Goal: Book appointment/travel/reservation

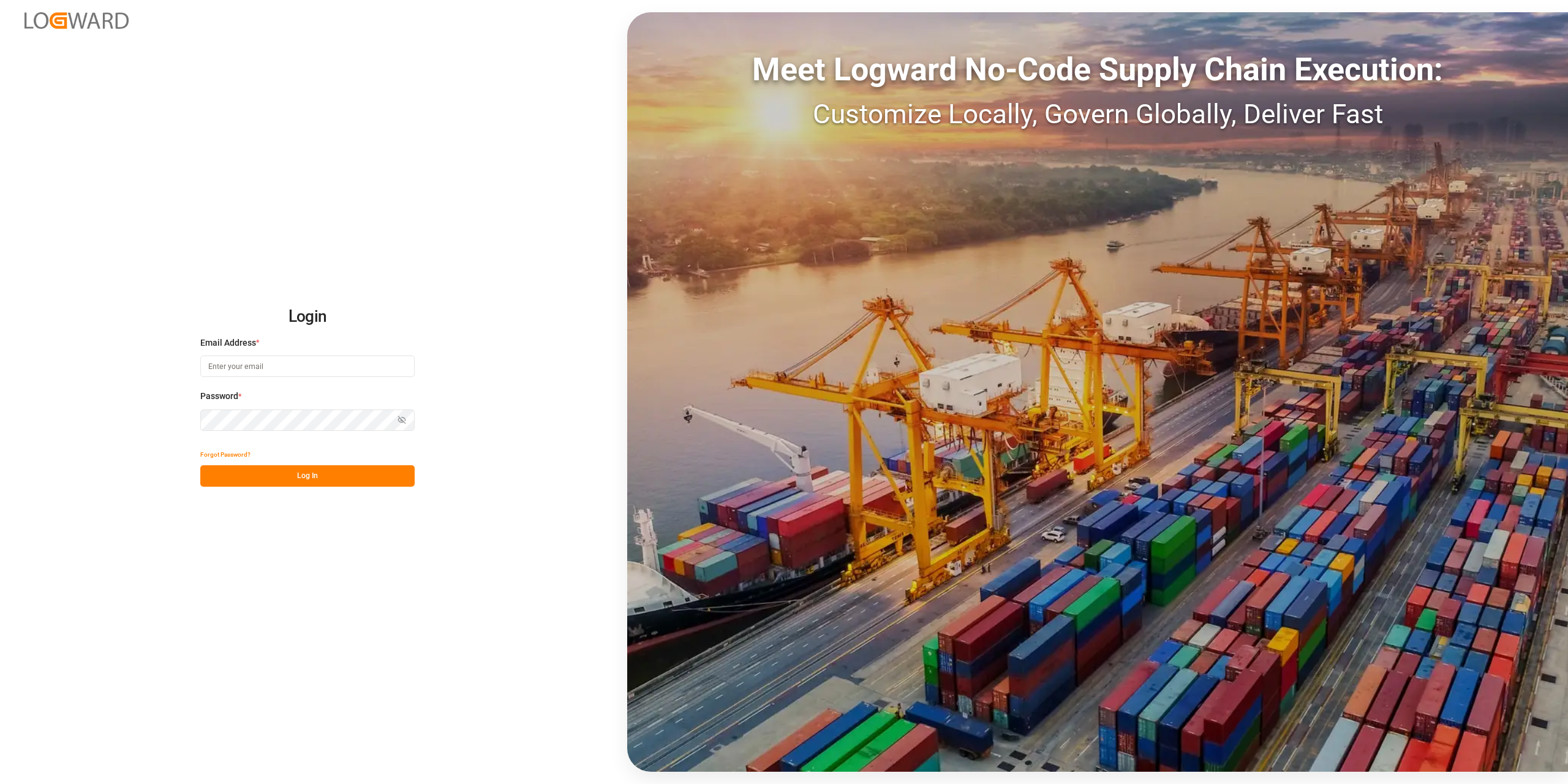
click at [325, 366] on input at bounding box center [308, 366] width 214 height 21
type input "[PERSON_NAME][EMAIL_ADDRESS][DOMAIN_NAME]"
click at [301, 484] on button "Log In" at bounding box center [308, 476] width 214 height 21
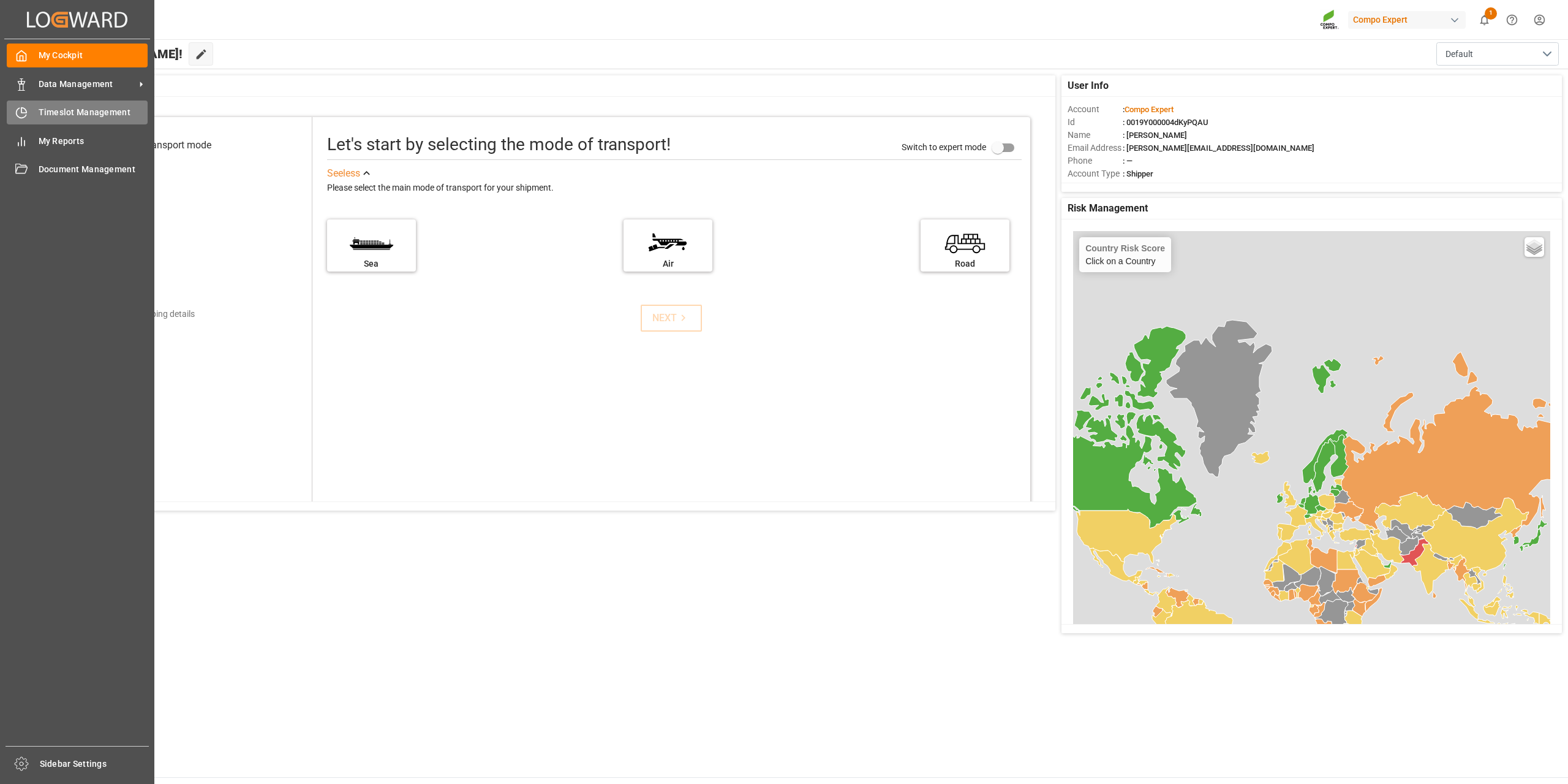
click at [29, 109] on div "Timeslot Management Timeslot Management" at bounding box center [77, 112] width 141 height 24
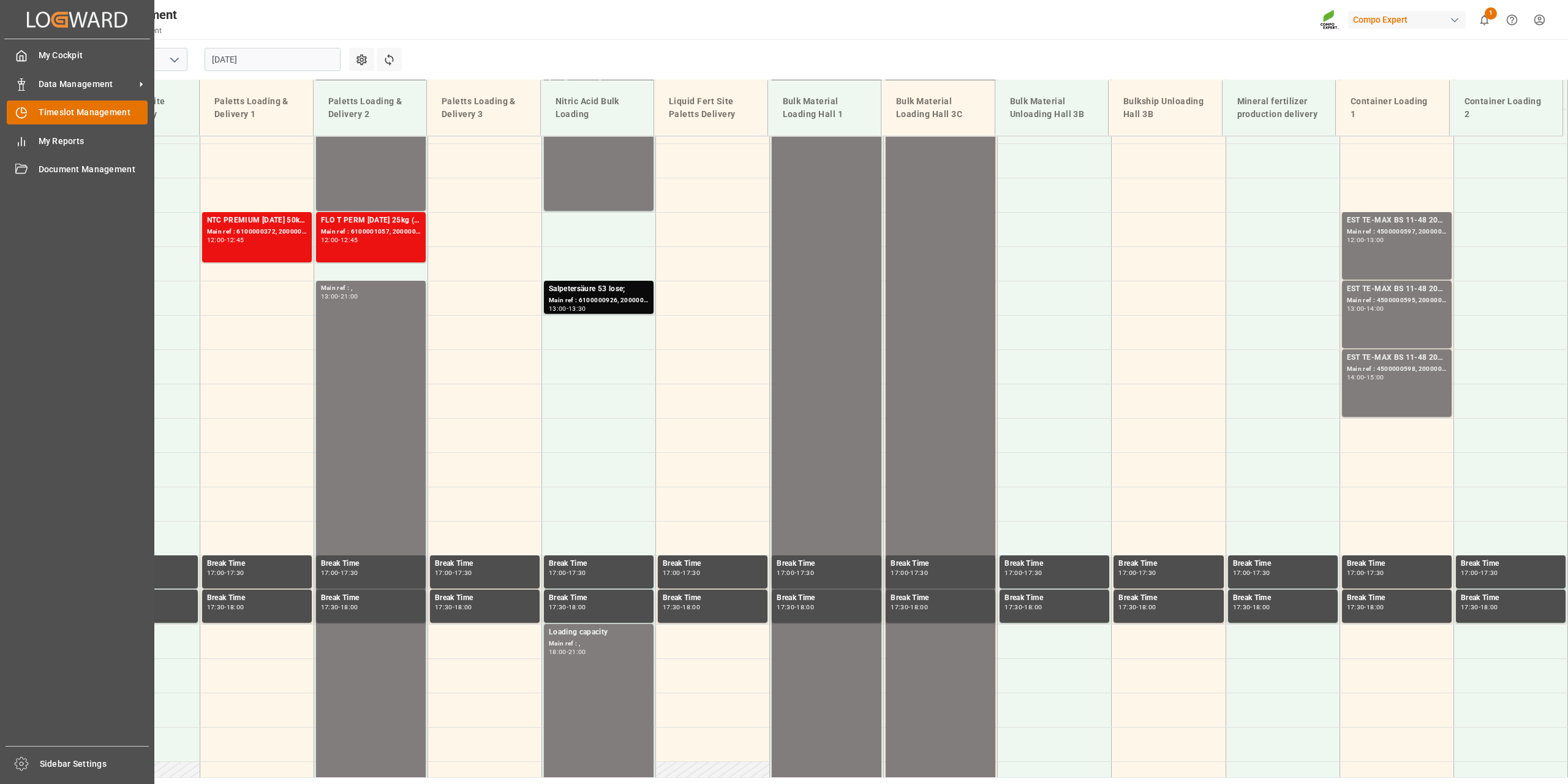
scroll to position [760, 0]
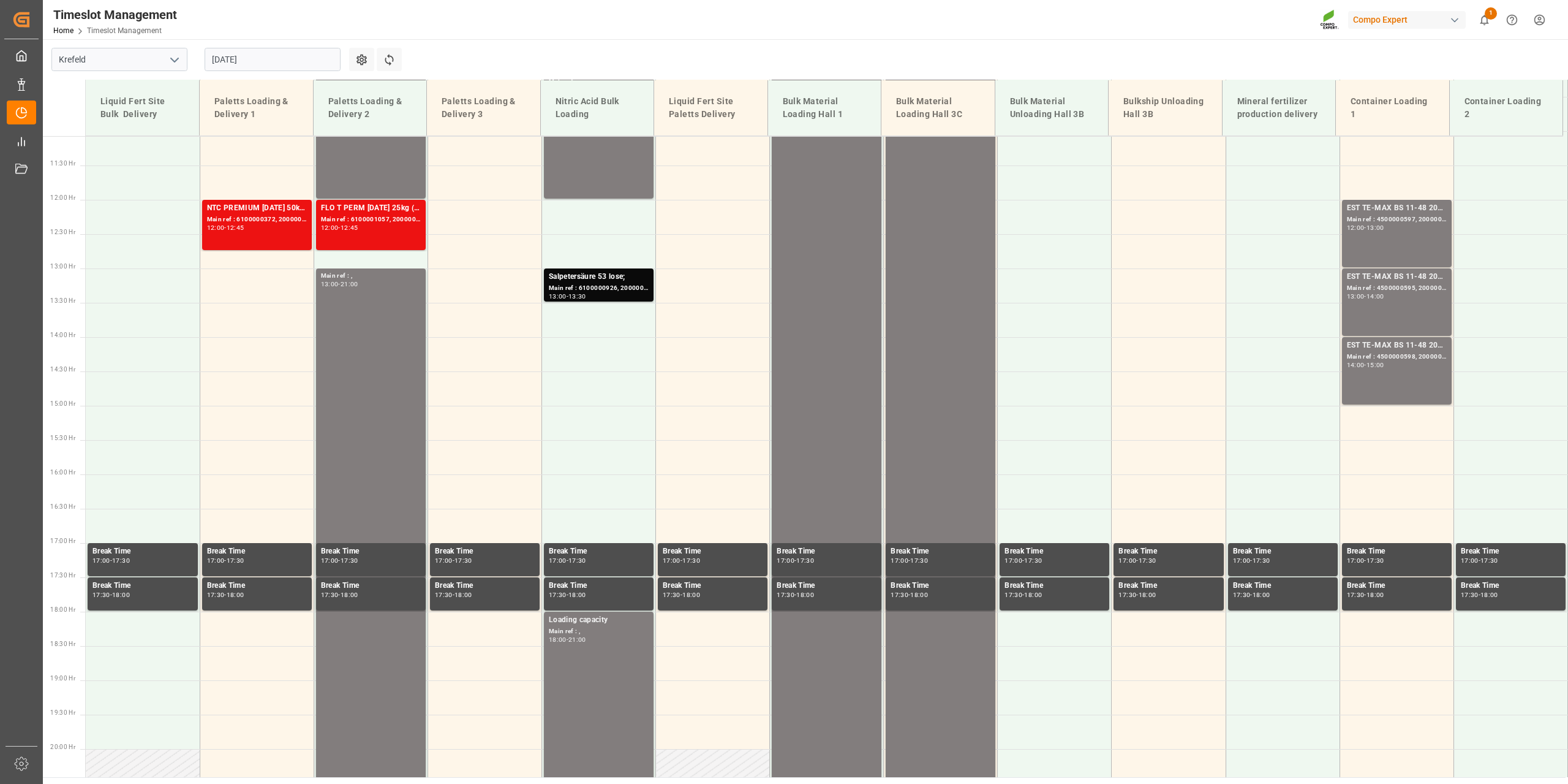
click at [532, 39] on header "Timeslot Management Home Timeslot Management Compo Expert 1 Notifications Only …" at bounding box center [801, 20] width 1534 height 40
click at [233, 61] on input "[DATE]" at bounding box center [273, 59] width 136 height 23
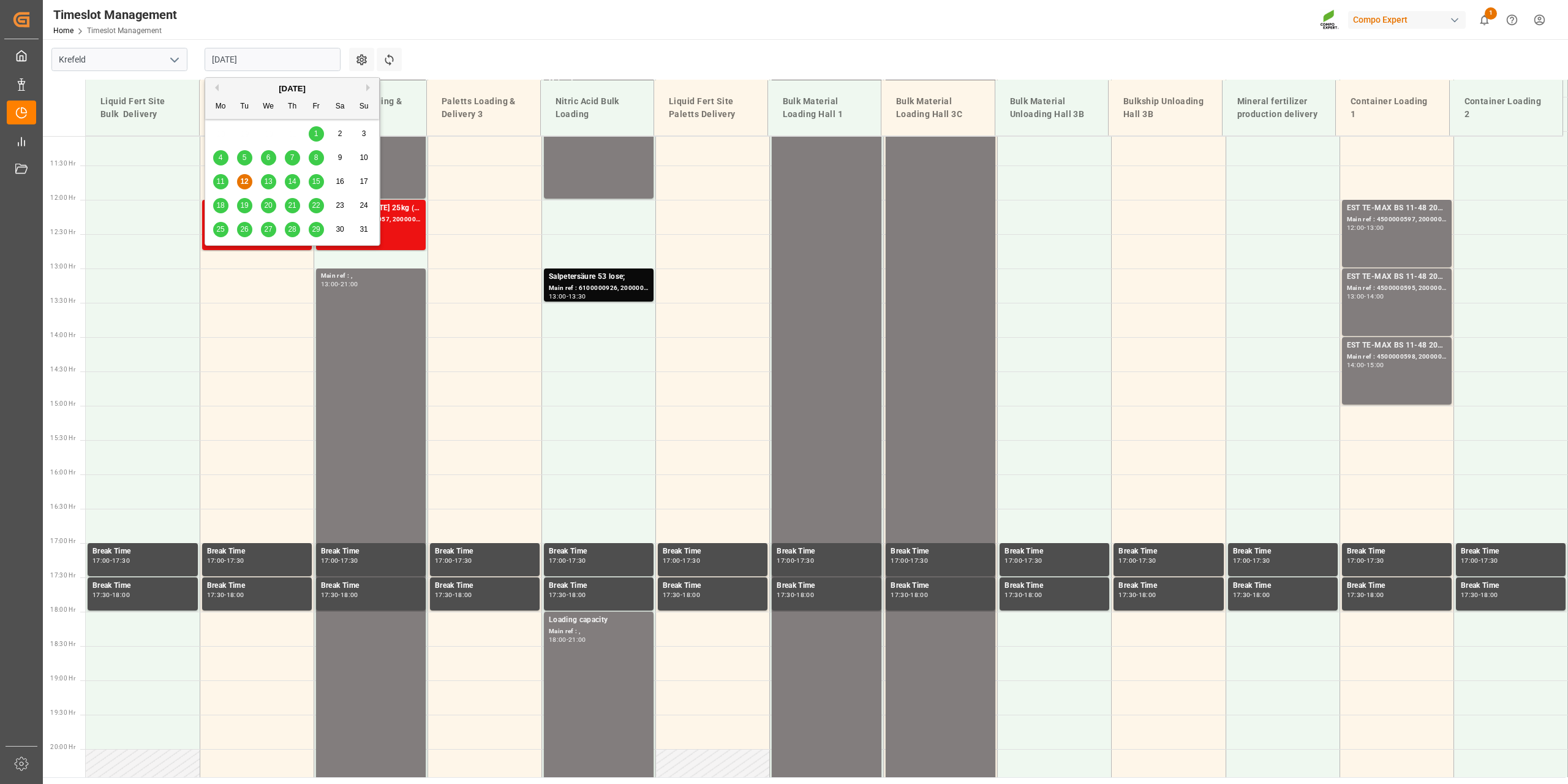
click at [269, 174] on div "13" at bounding box center [269, 182] width 15 height 15
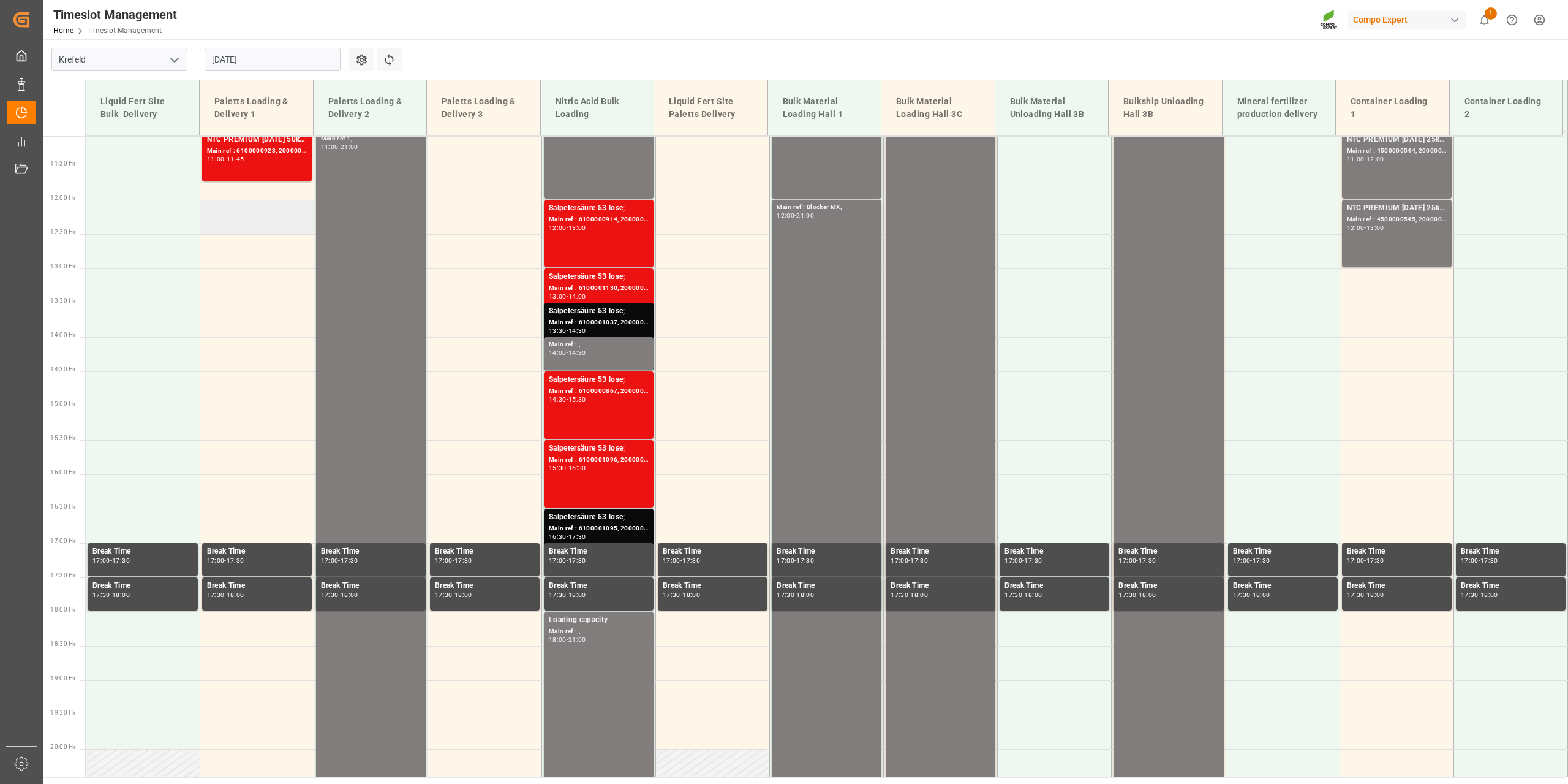
click at [240, 221] on td at bounding box center [257, 217] width 114 height 34
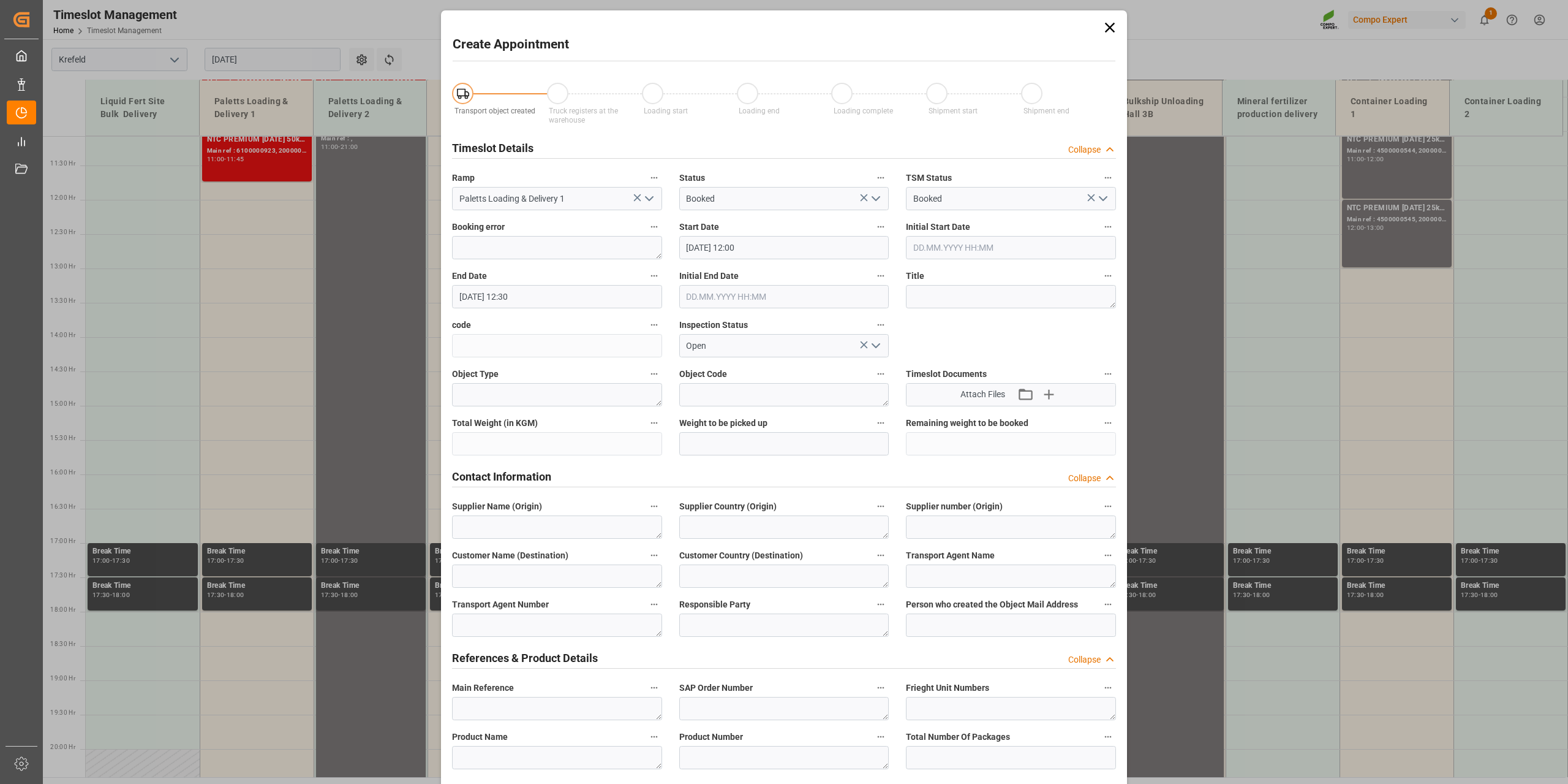
type input "[DATE] 12:00"
type input "[DATE] 12:30"
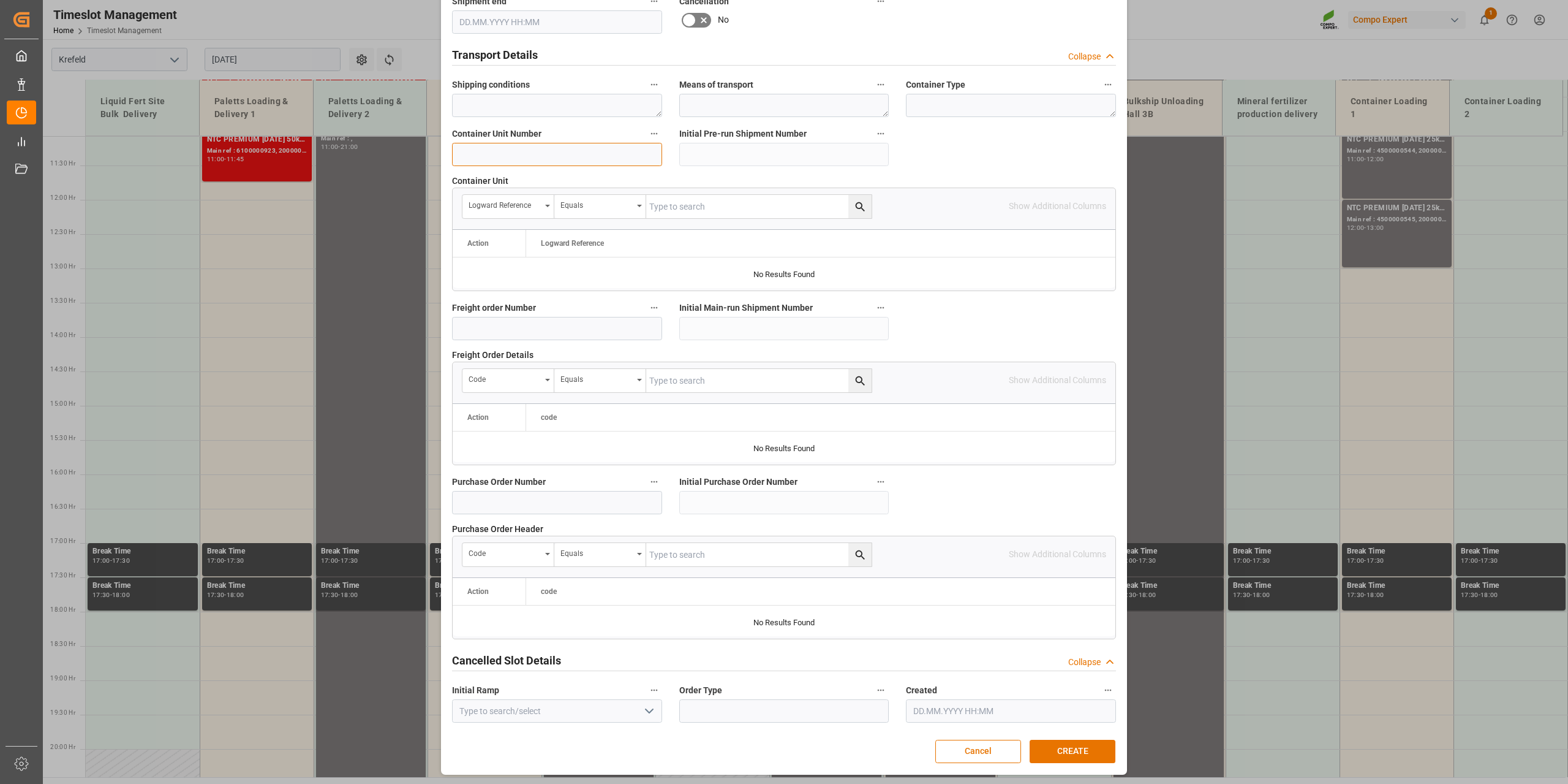
click at [485, 163] on input at bounding box center [557, 154] width 210 height 23
type input "61000001122"
click at [1079, 751] on button "CREATE" at bounding box center [1072, 751] width 86 height 23
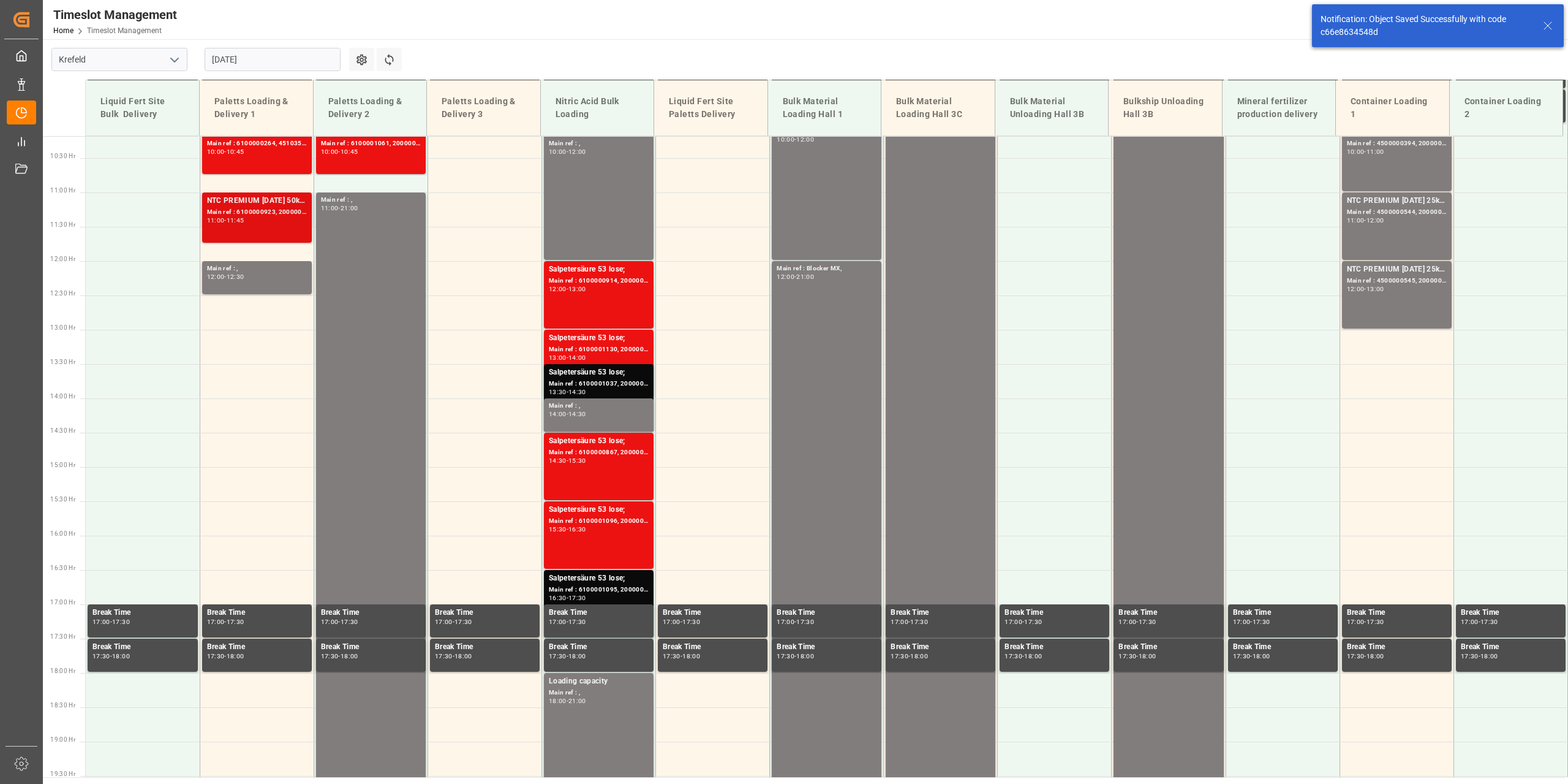
scroll to position [760, 0]
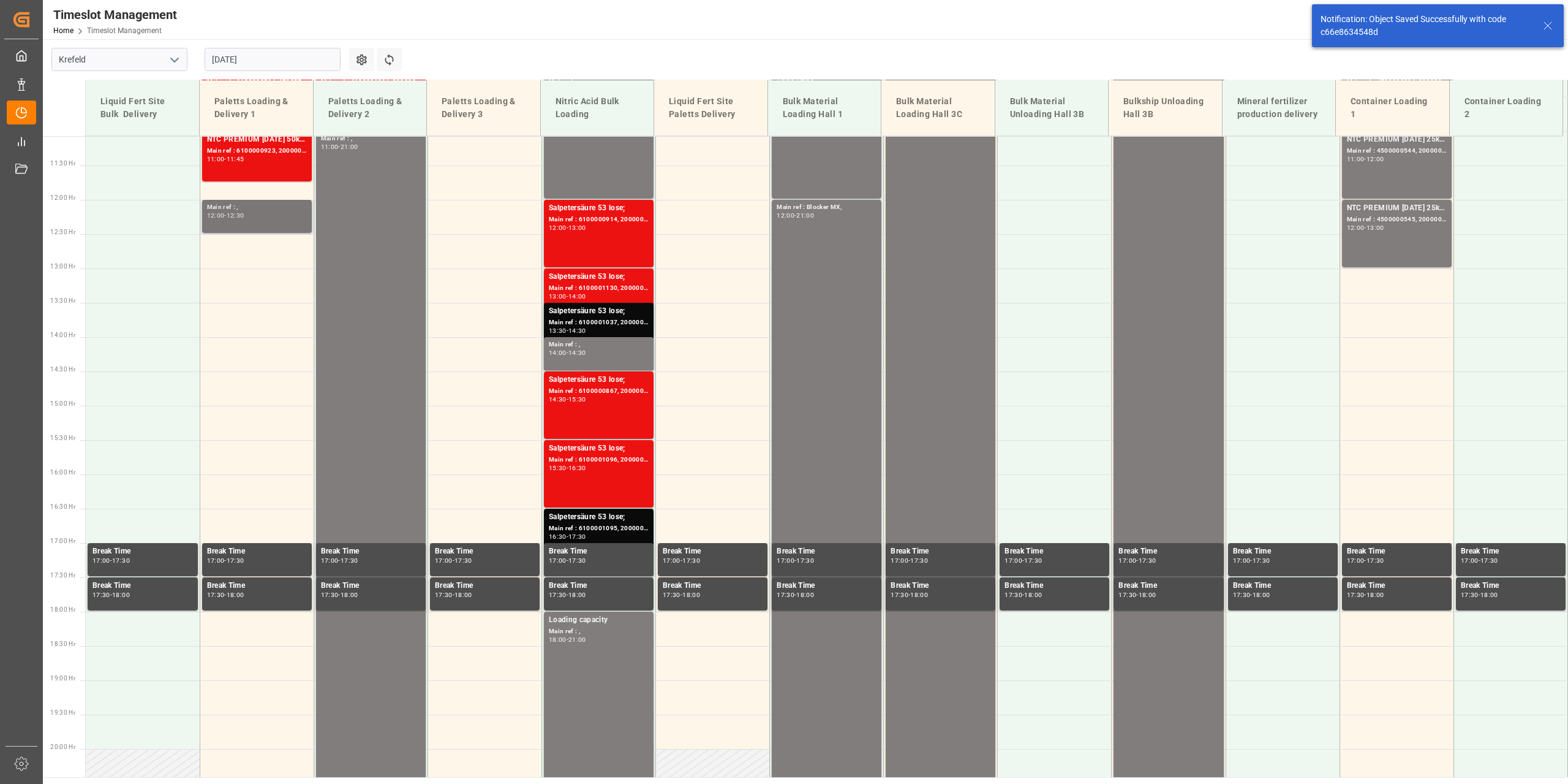
click at [262, 216] on div "12:00 - 12:30" at bounding box center [257, 216] width 100 height 7
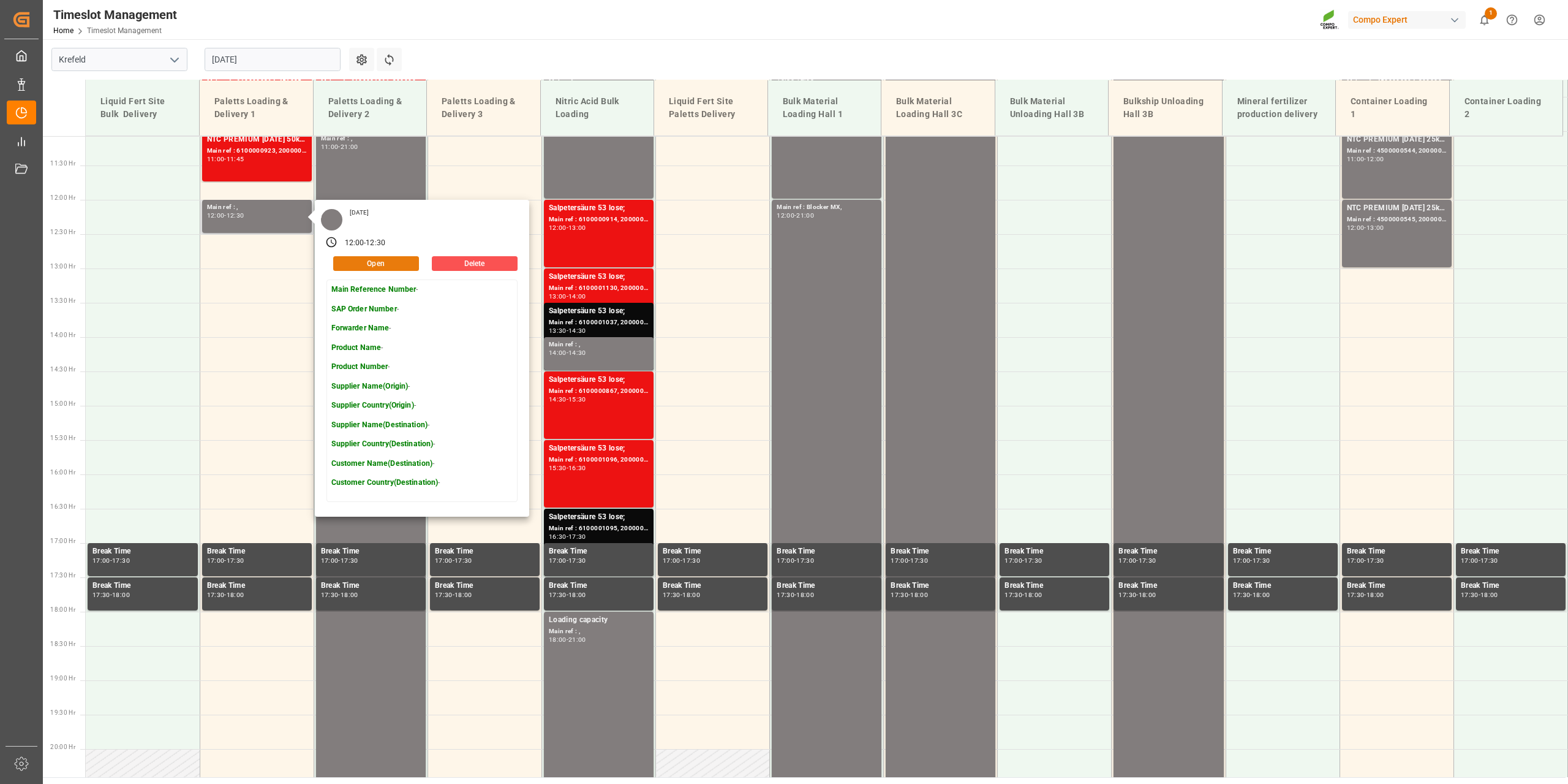
click at [381, 264] on button "Open" at bounding box center [376, 263] width 86 height 15
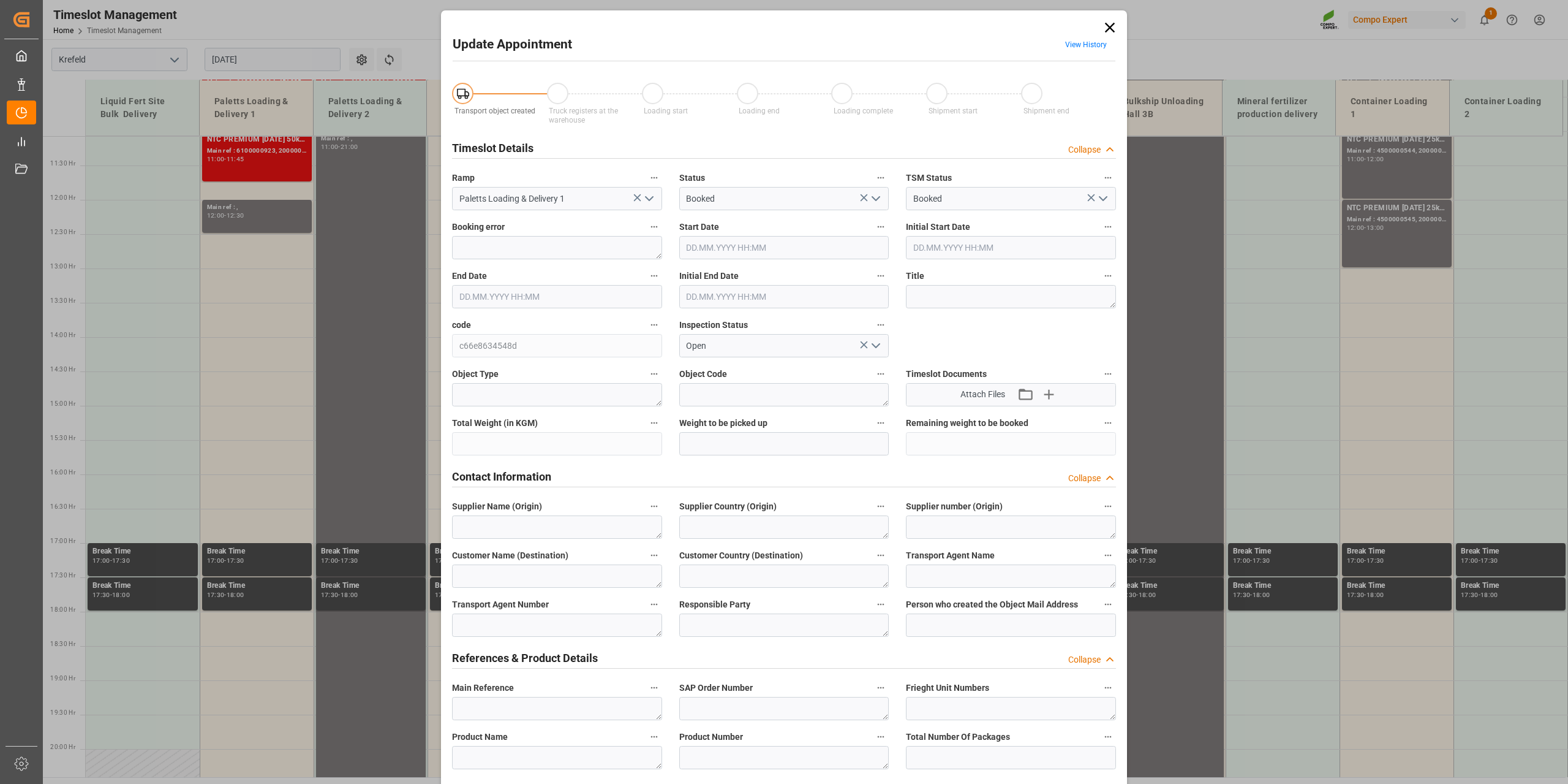
type input "[DATE] 12:00"
type input "[DATE] 12:30"
type input "[DATE] 09:58"
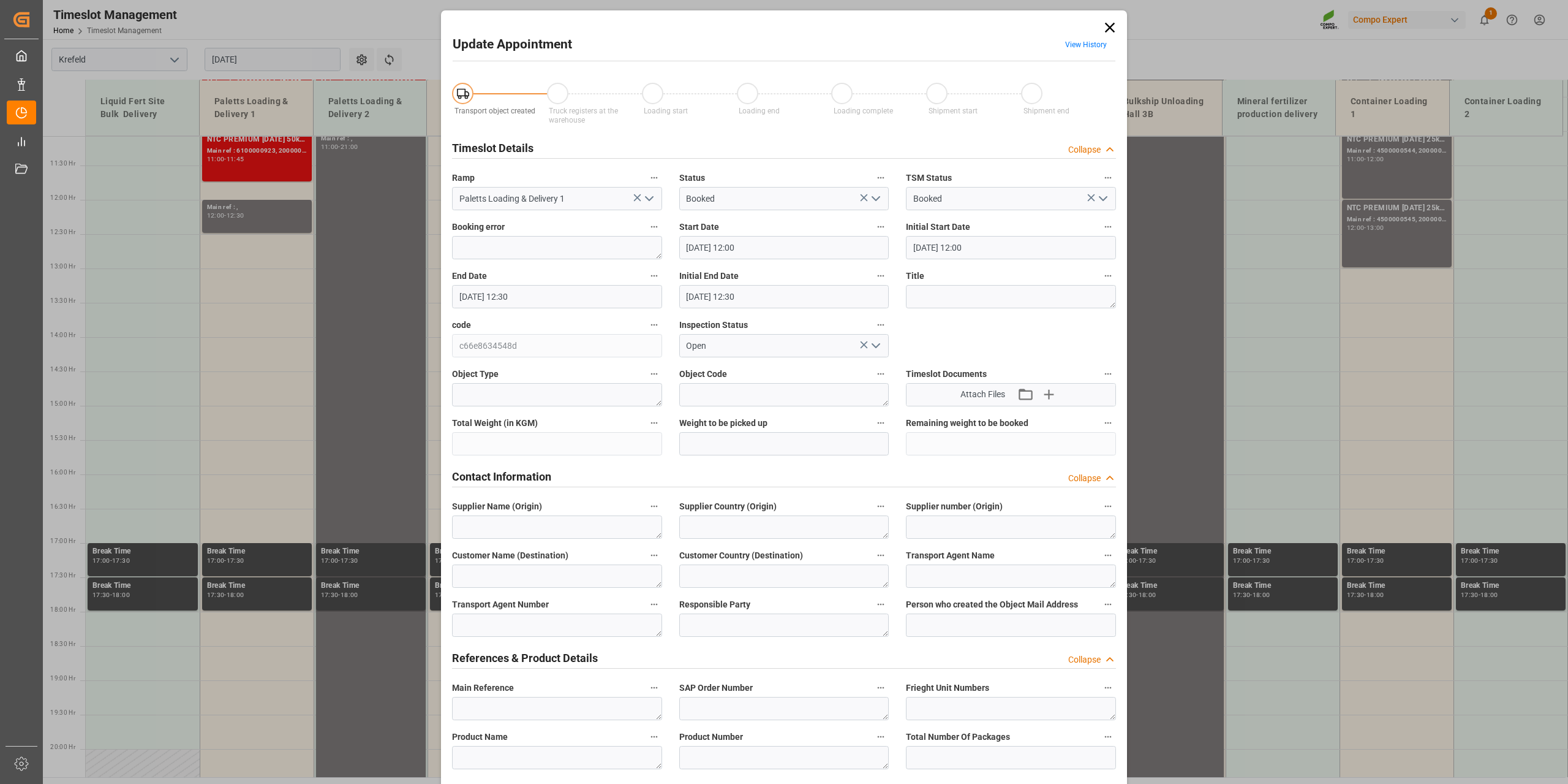
scroll to position [551, 0]
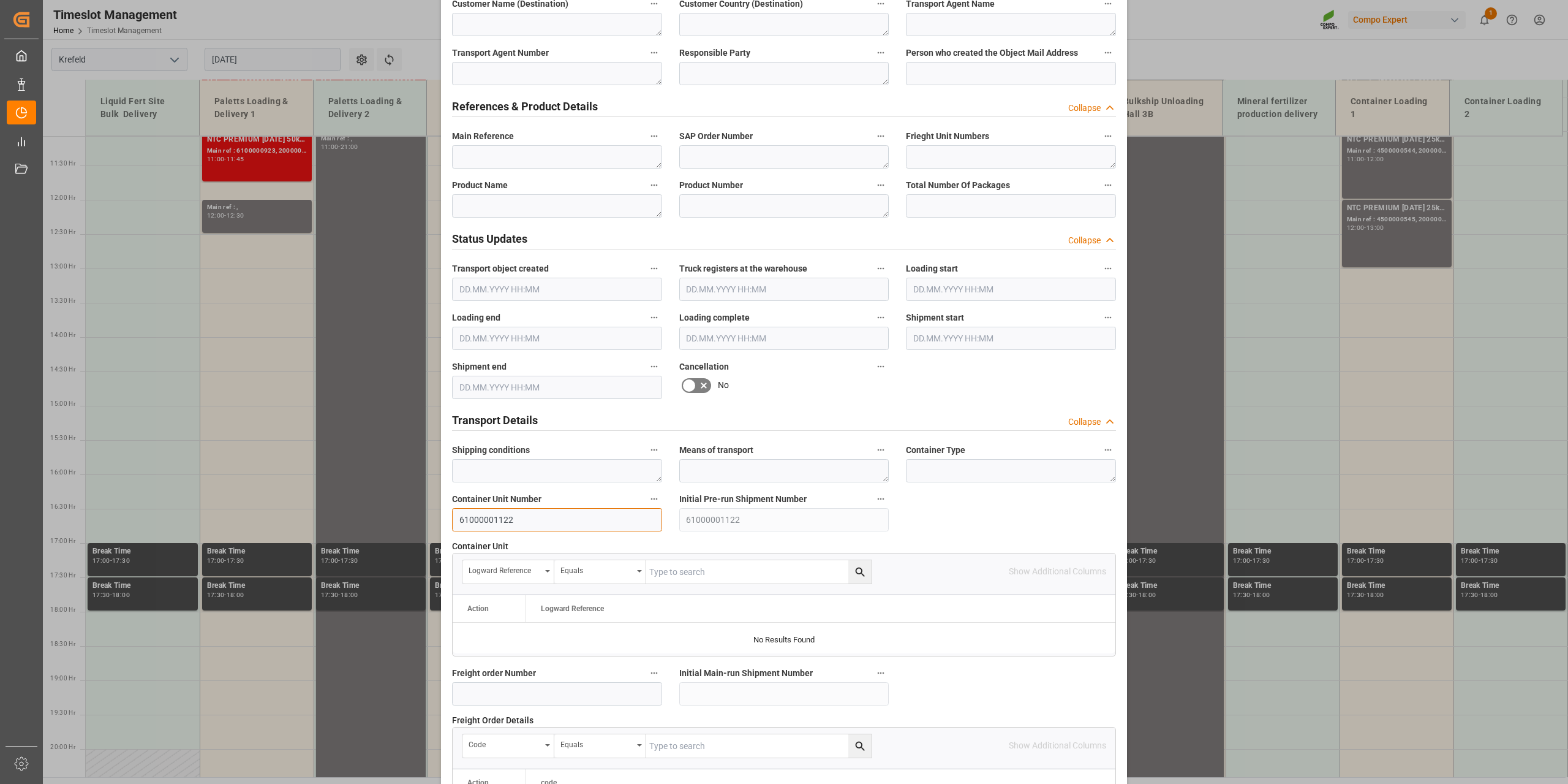
click at [520, 512] on input "61000001122" at bounding box center [557, 519] width 210 height 23
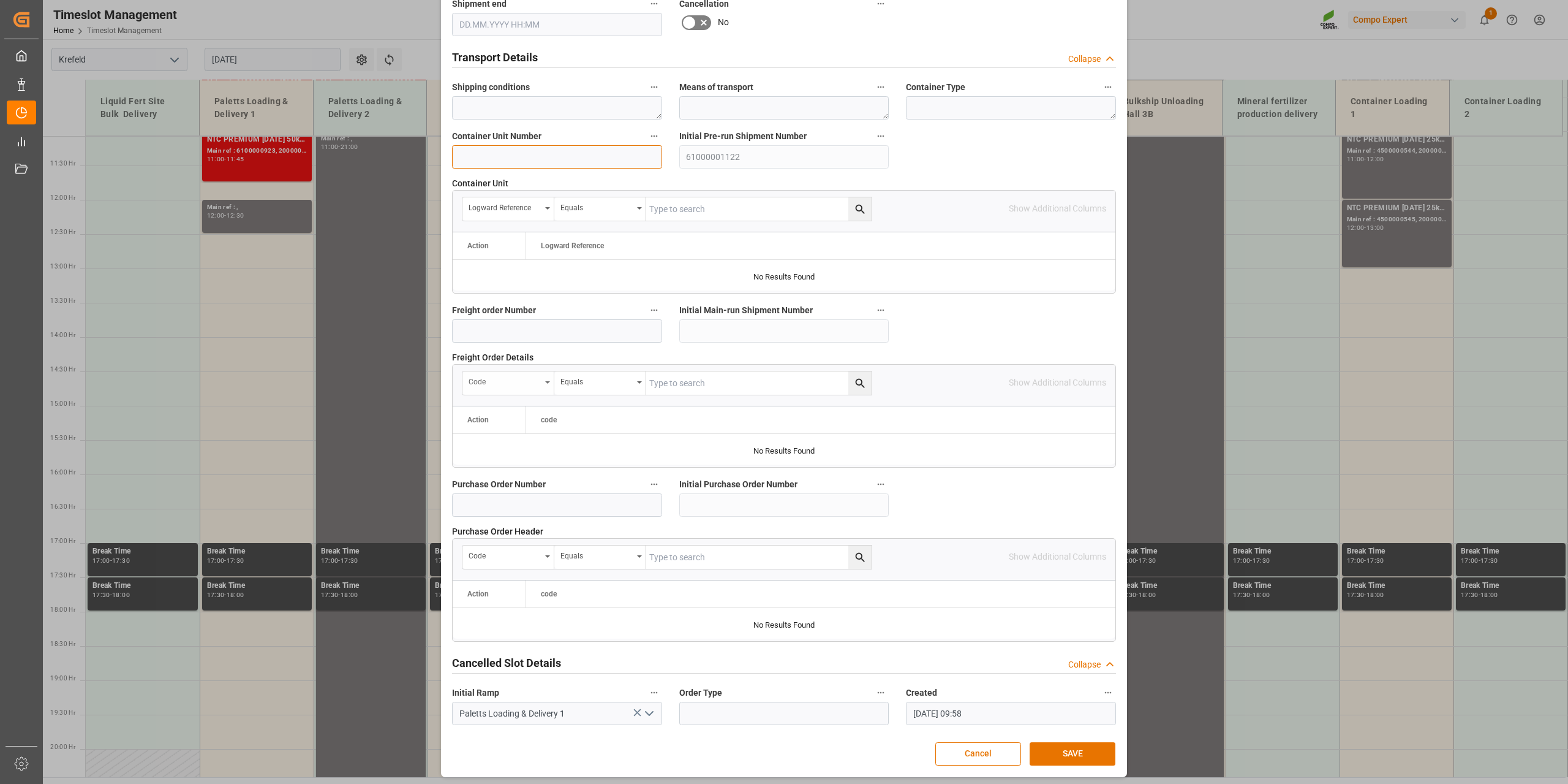
scroll to position [916, 0]
click at [499, 327] on input at bounding box center [557, 328] width 210 height 23
paste input "61000001122"
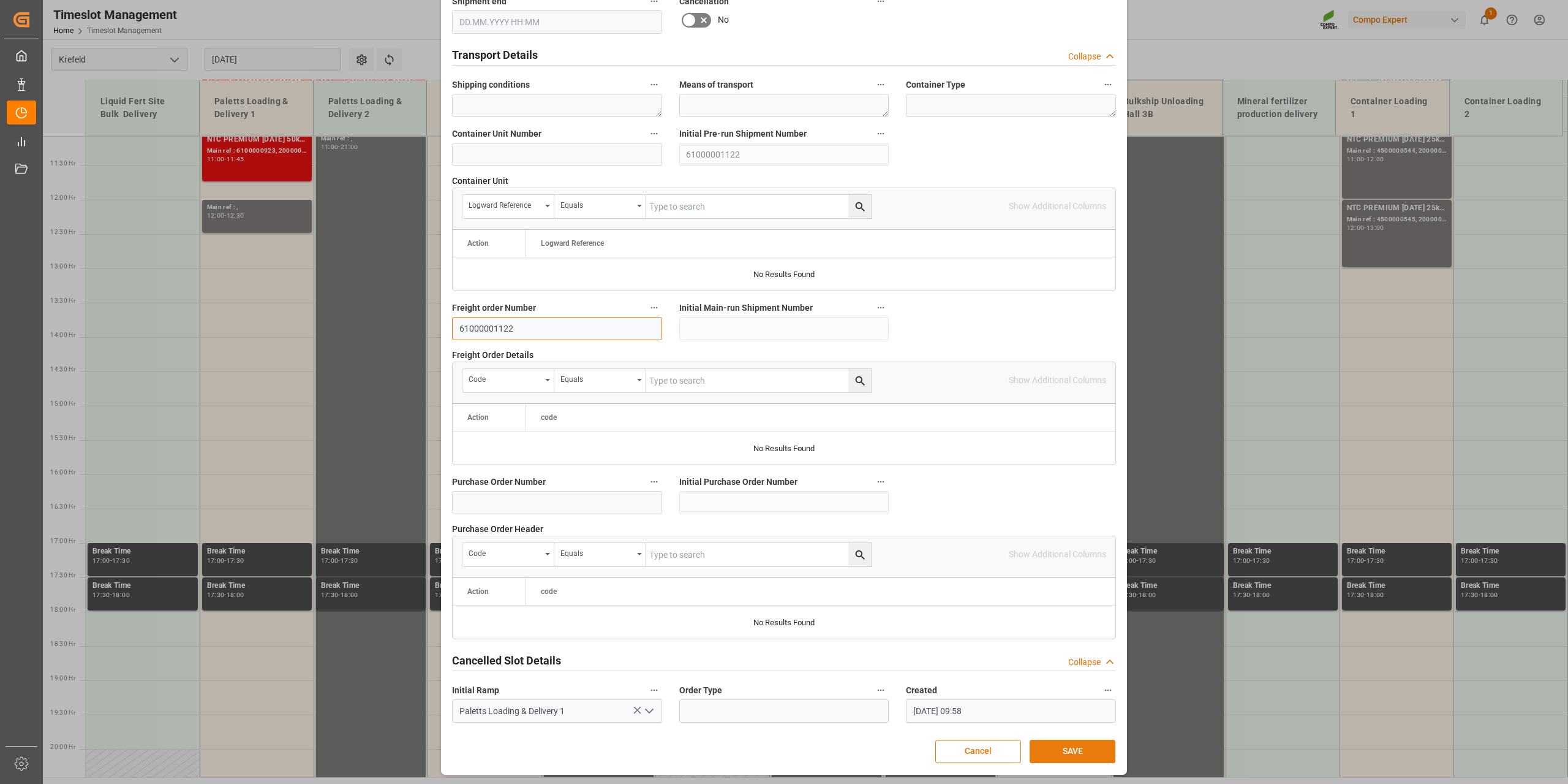
type input "61000001122"
click at [1056, 753] on button "SAVE" at bounding box center [1072, 751] width 86 height 23
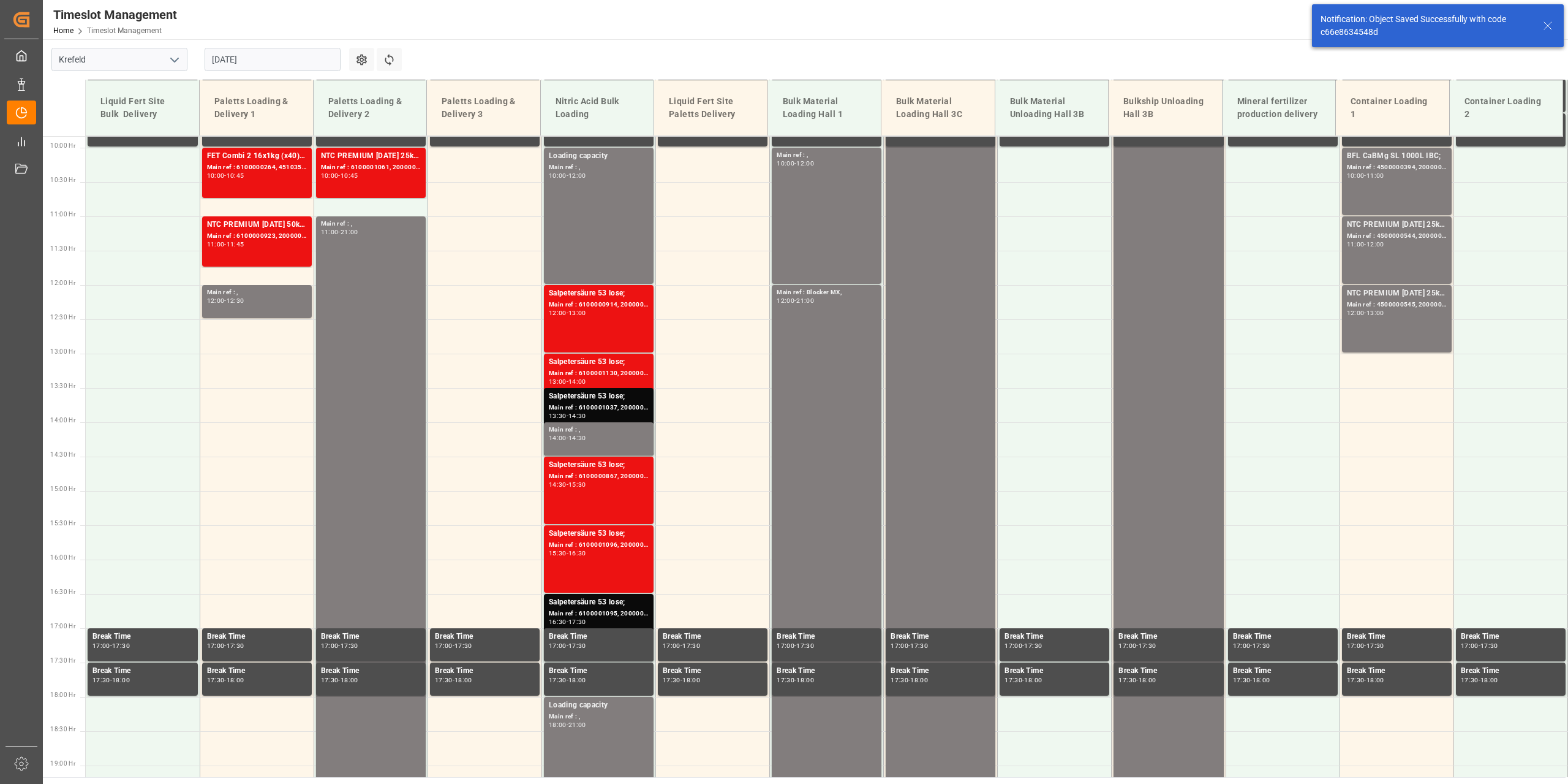
scroll to position [760, 0]
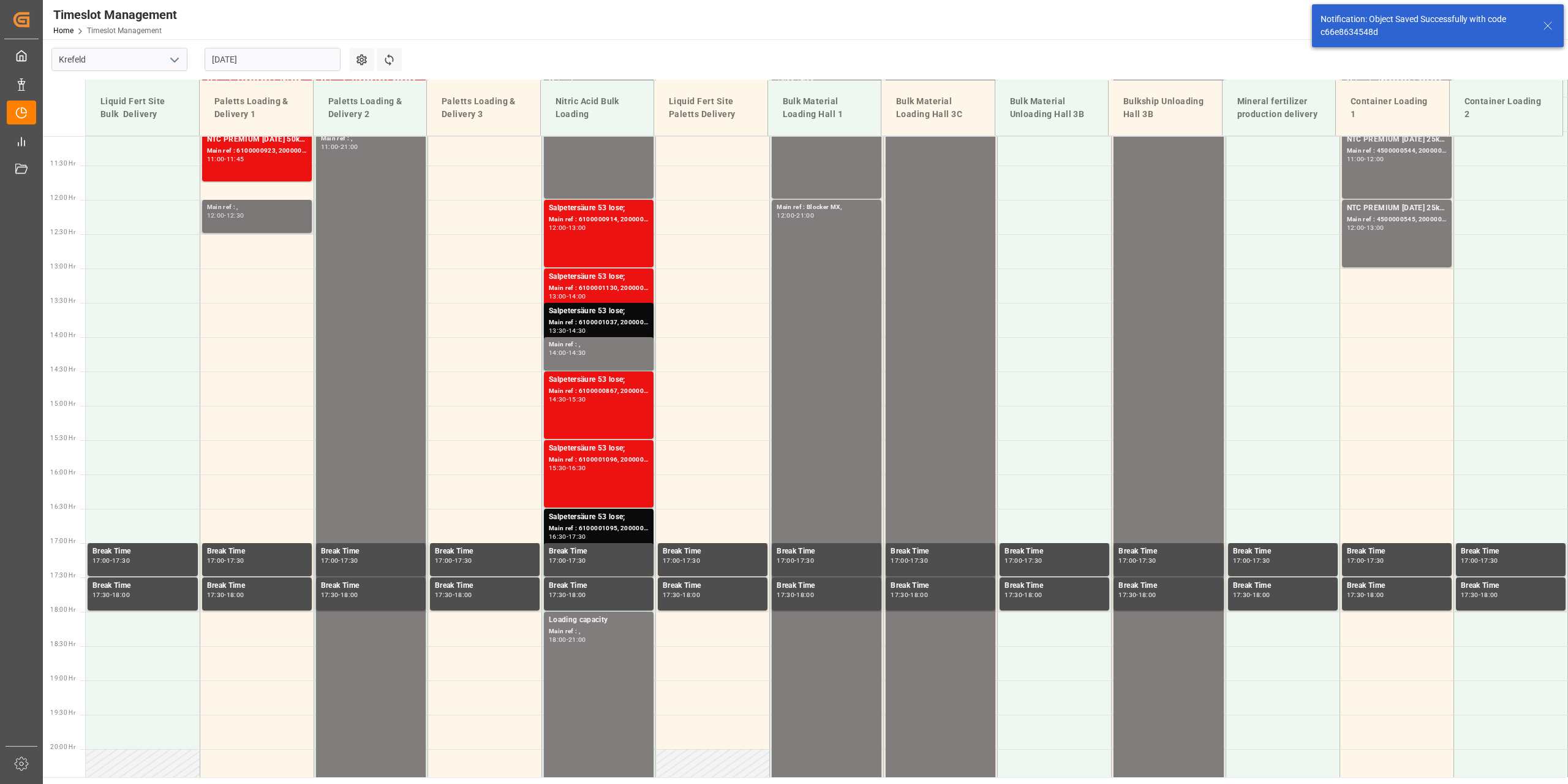
click at [221, 201] on div "Main ref : , 12:00 - 12:30" at bounding box center [257, 216] width 110 height 33
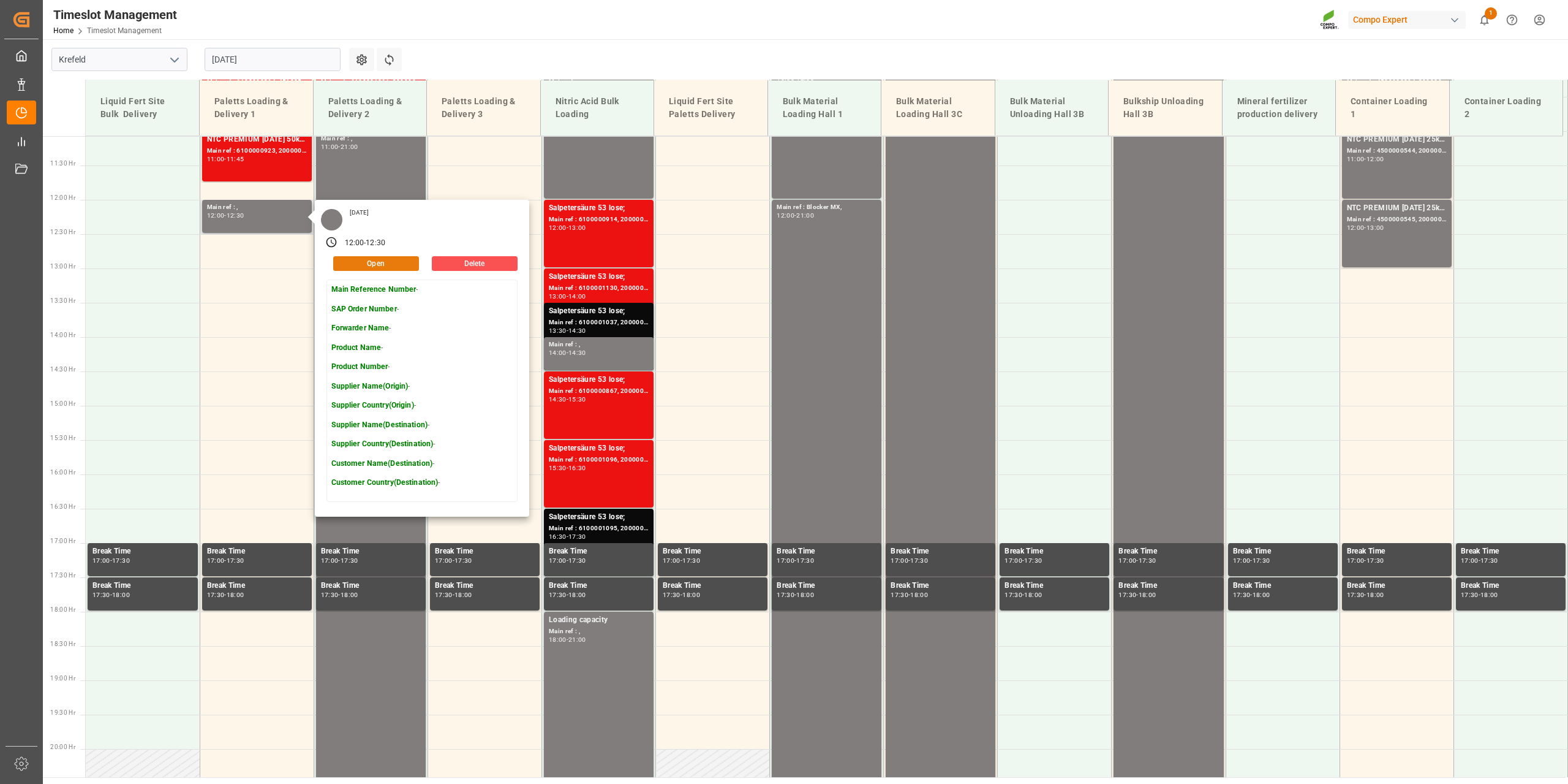
click at [360, 264] on button "Open" at bounding box center [376, 263] width 86 height 15
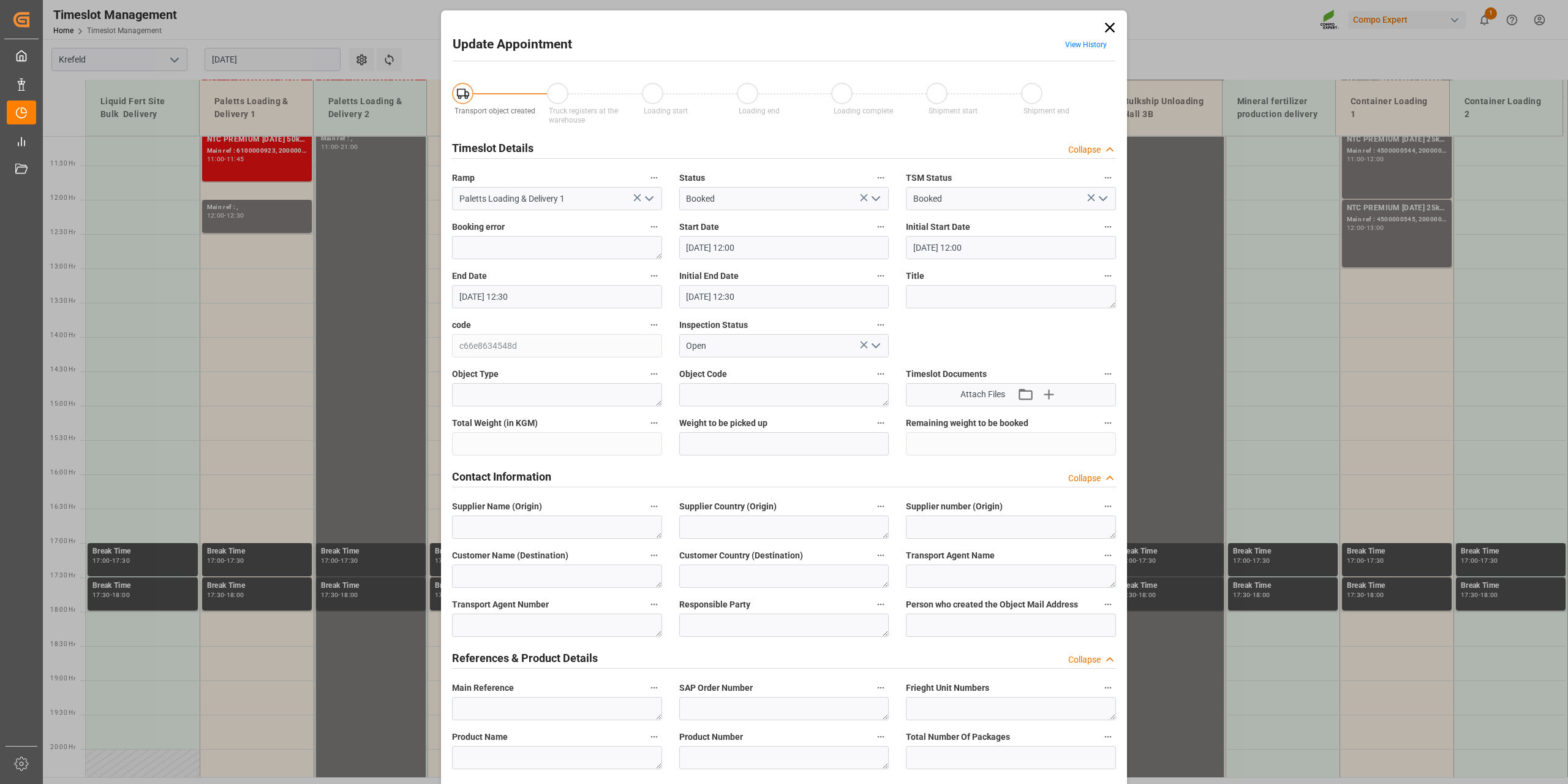
type input "[DATE] 12:00"
type input "[DATE] 12:30"
type input "[DATE] 09:58"
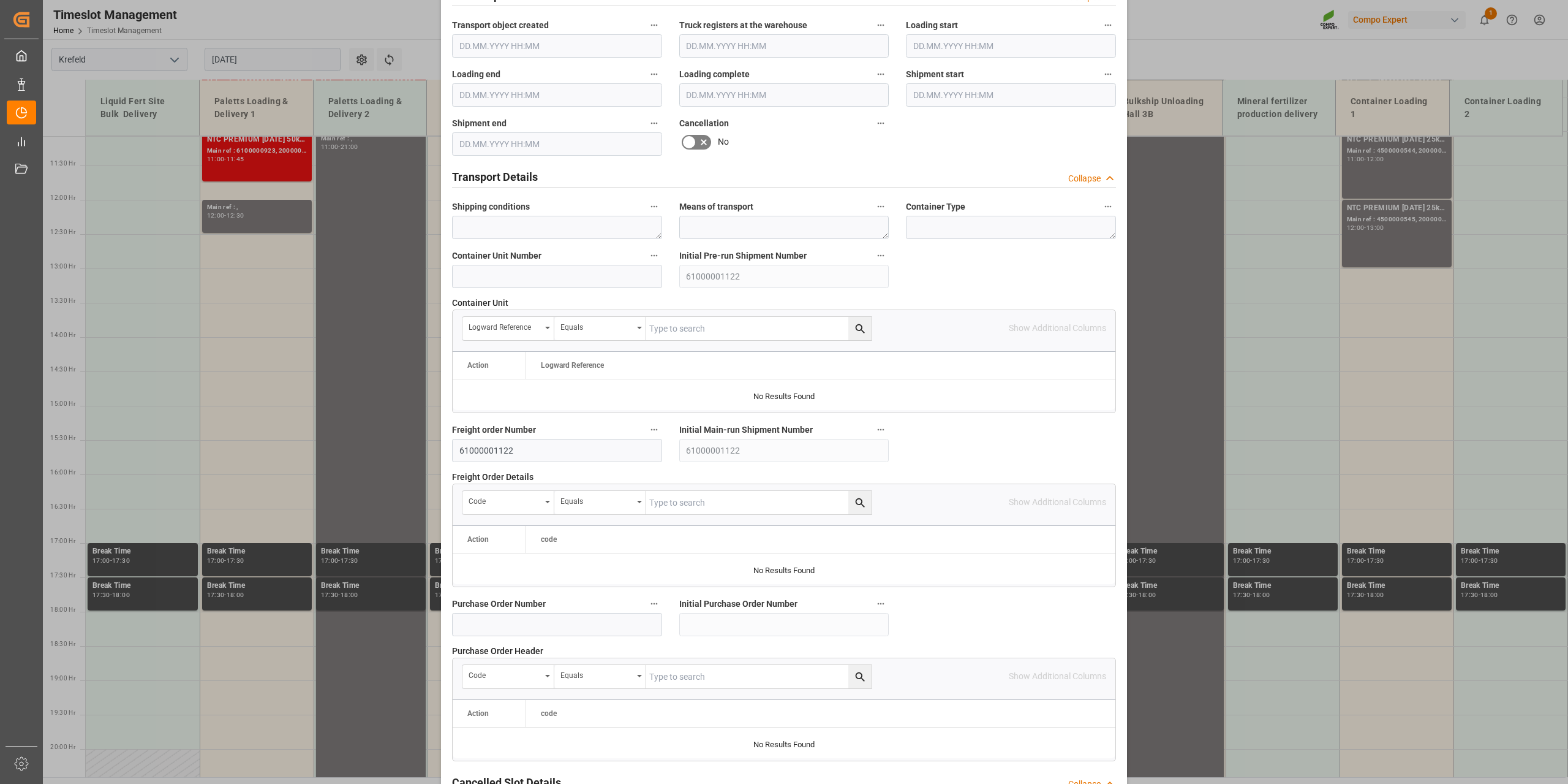
scroll to position [796, 0]
click at [477, 450] on input "61000001122" at bounding box center [557, 449] width 210 height 23
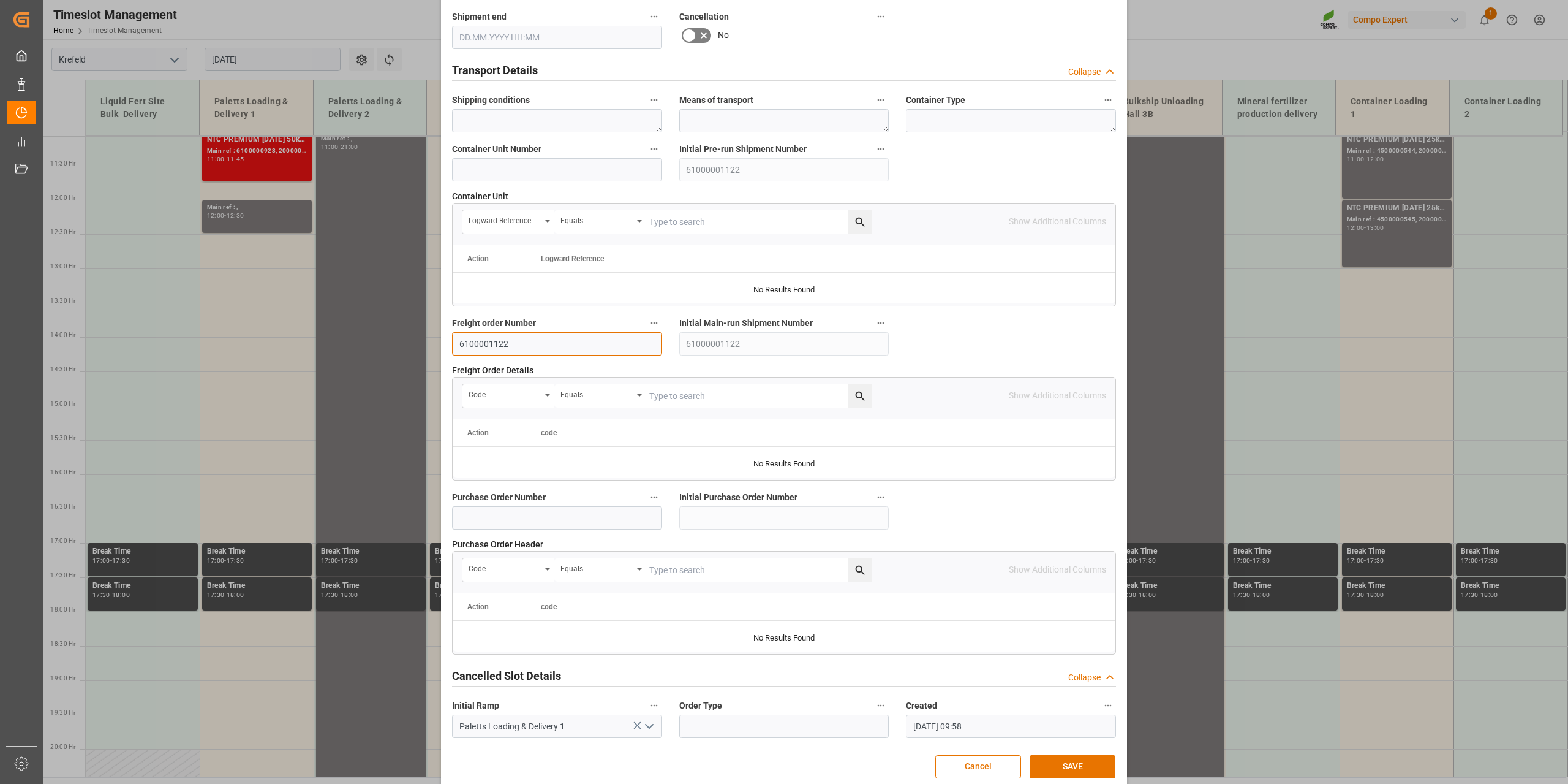
scroll to position [916, 0]
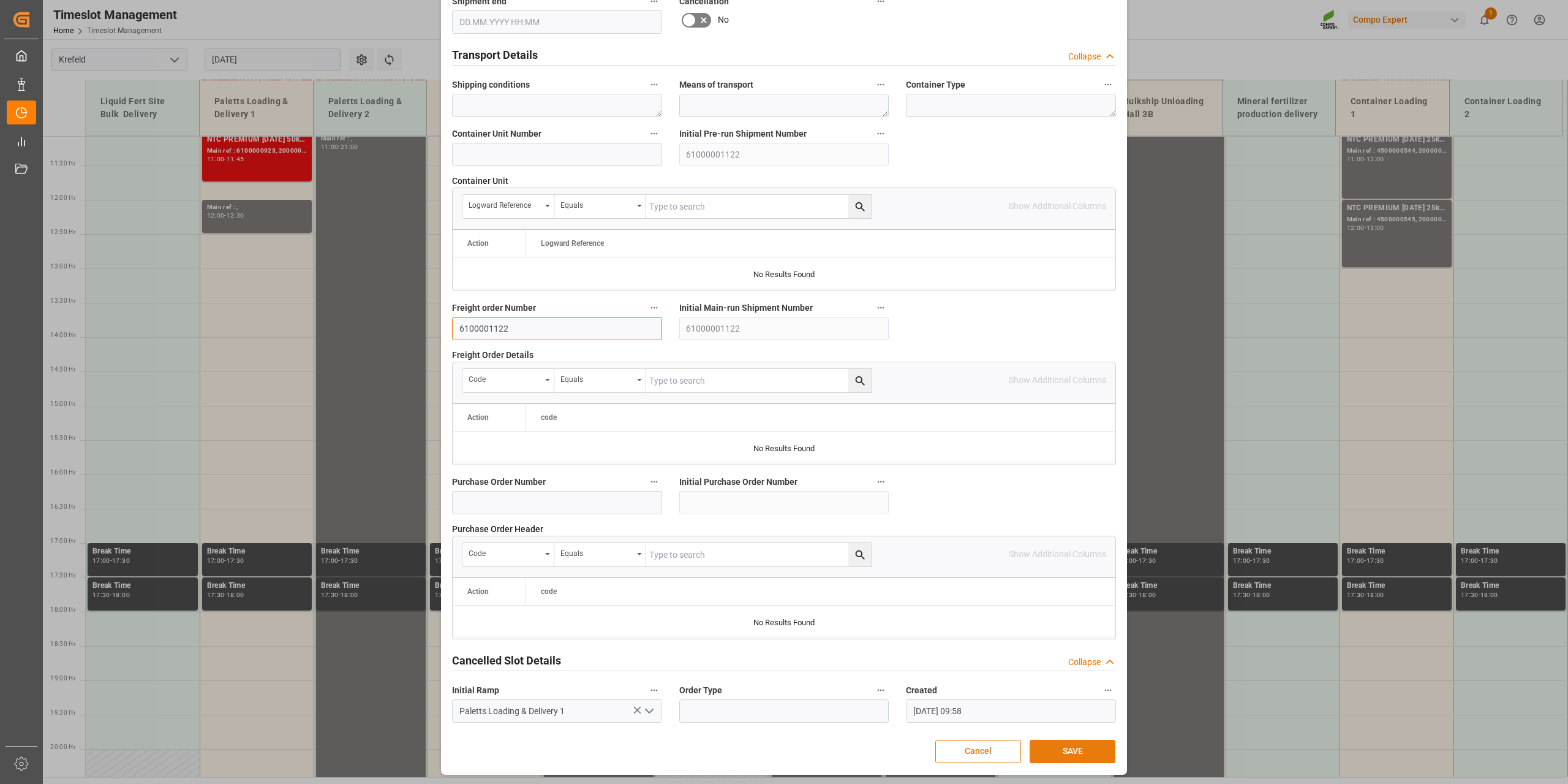
type input "6100001122"
click at [1071, 759] on button "SAVE" at bounding box center [1072, 751] width 86 height 23
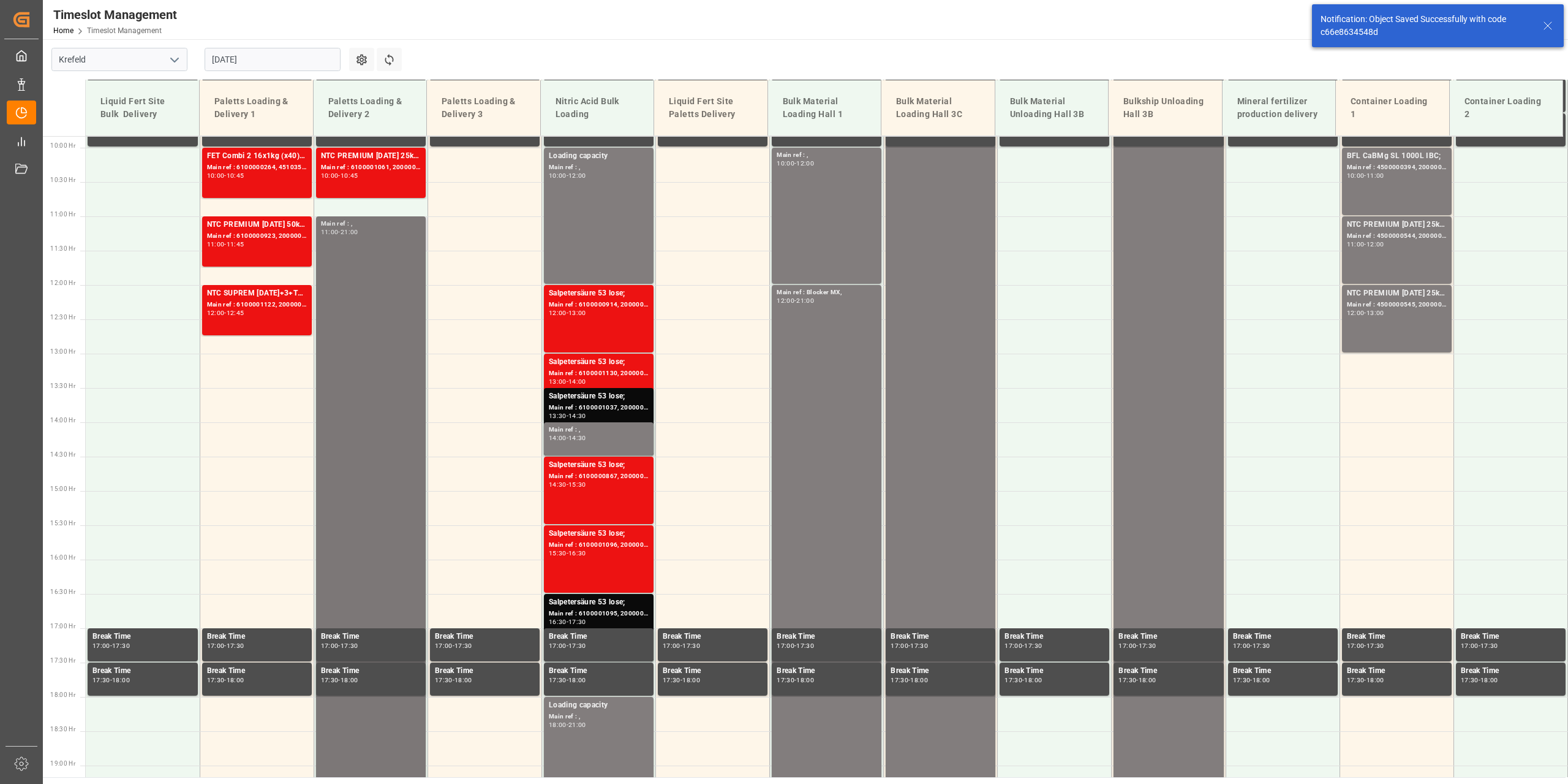
scroll to position [760, 0]
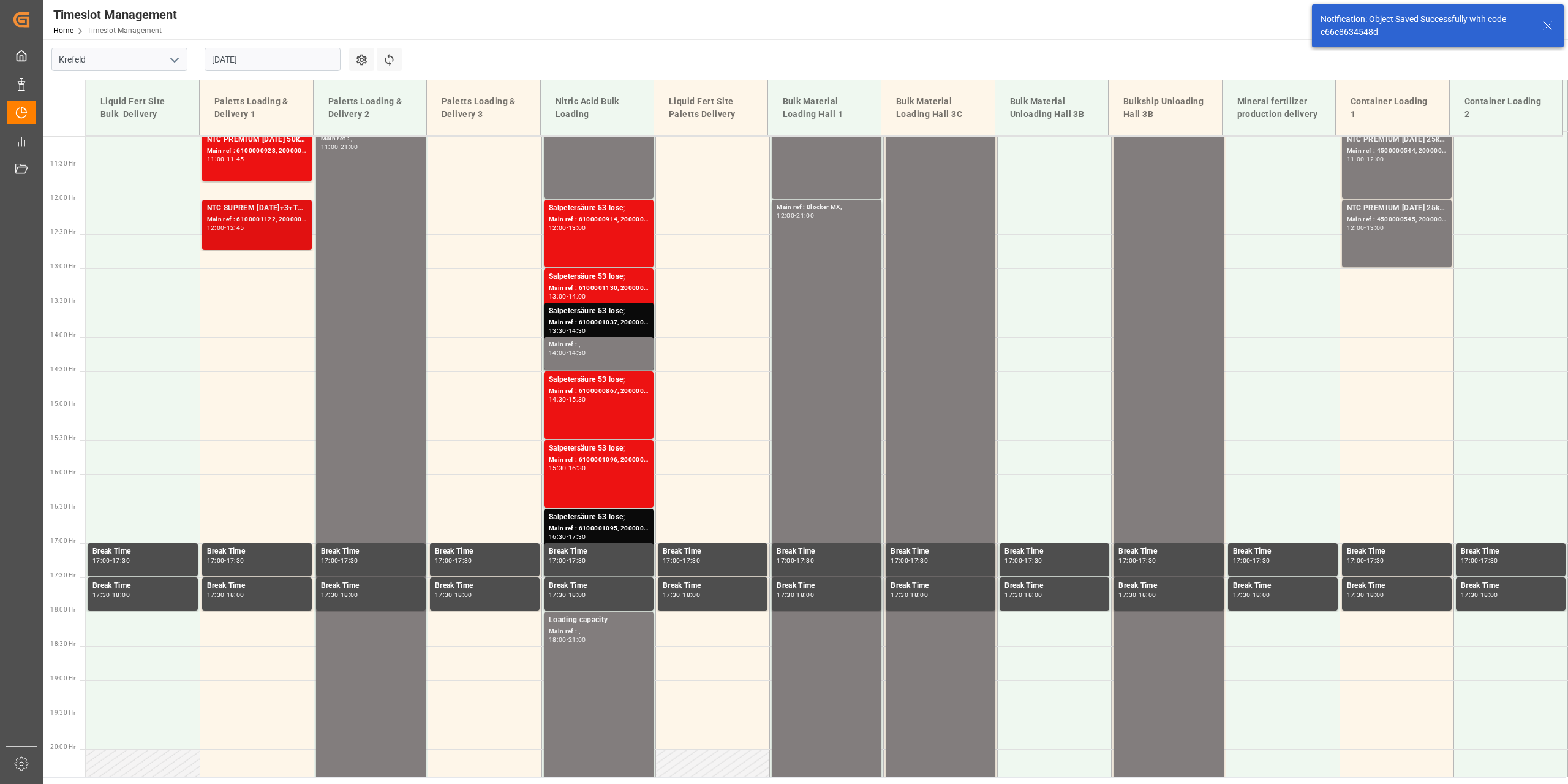
click at [245, 226] on div "12:45" at bounding box center [235, 228] width 18 height 6
